Goal: Task Accomplishment & Management: Use online tool/utility

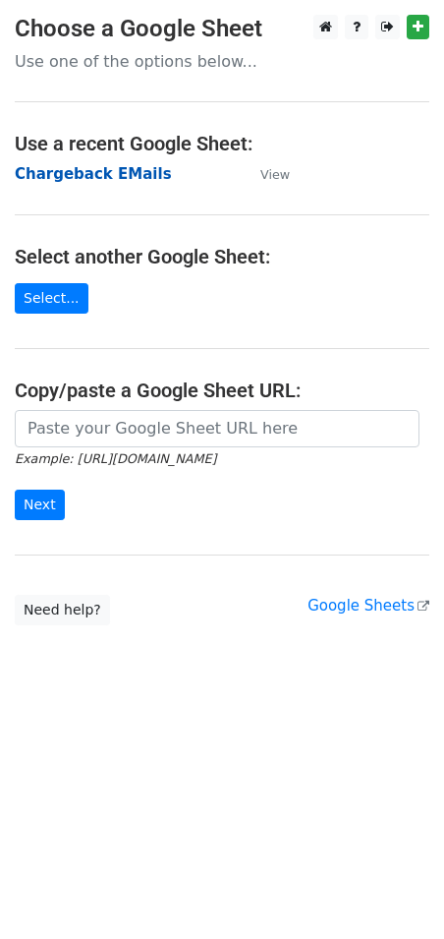
click at [101, 171] on strong "Chargeback EMails" at bounding box center [93, 174] width 157 height 18
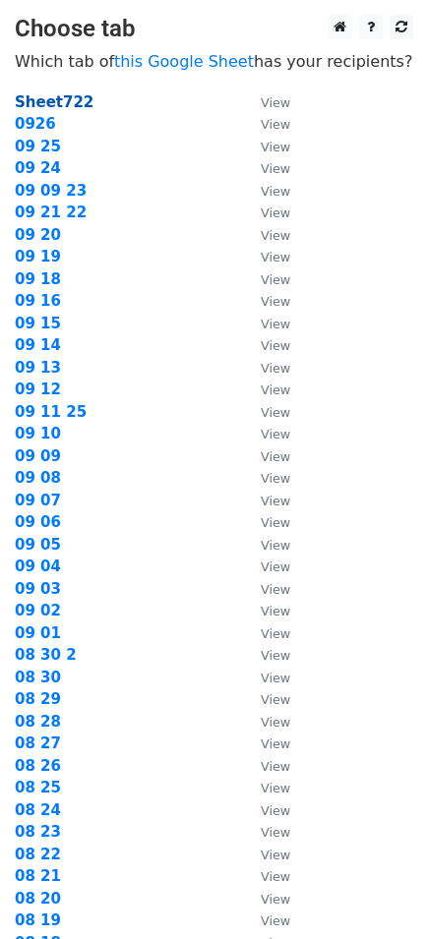
click at [55, 106] on strong "Sheet722" at bounding box center [54, 102] width 79 height 18
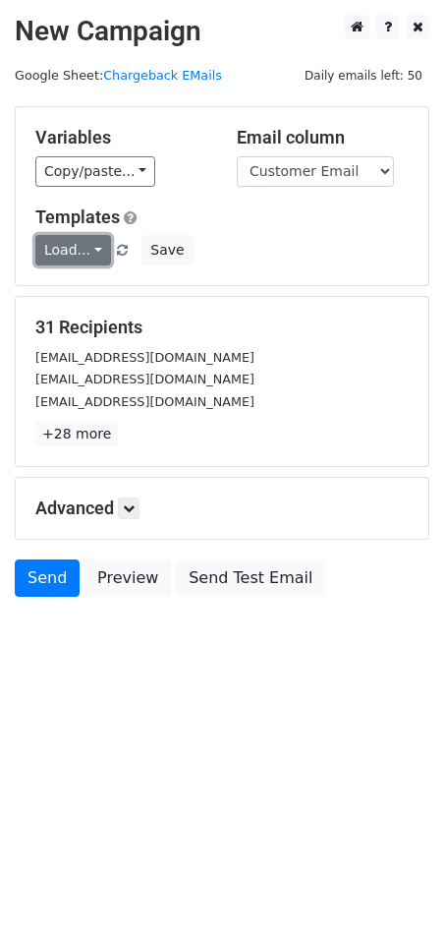
click at [88, 261] on link "Load..." at bounding box center [73, 250] width 76 height 30
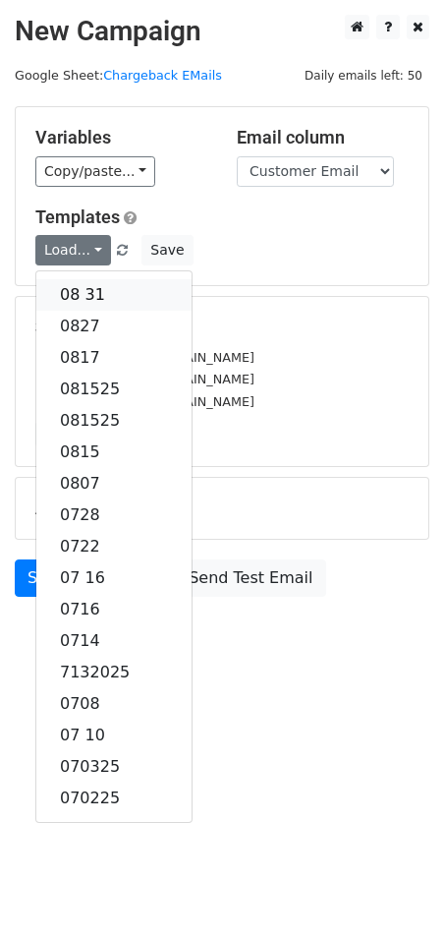
click at [88, 295] on link "08 31" at bounding box center [113, 294] width 155 height 31
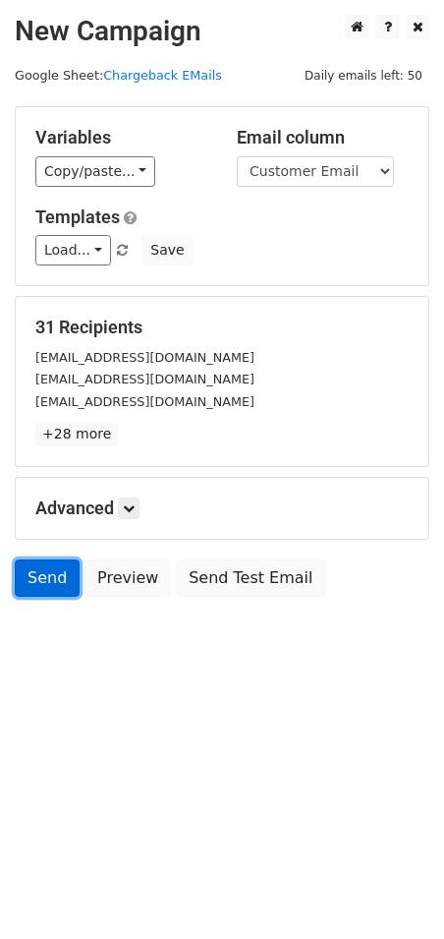
click at [42, 574] on link "Send" at bounding box center [47, 577] width 65 height 37
